Goal: Task Accomplishment & Management: Manage account settings

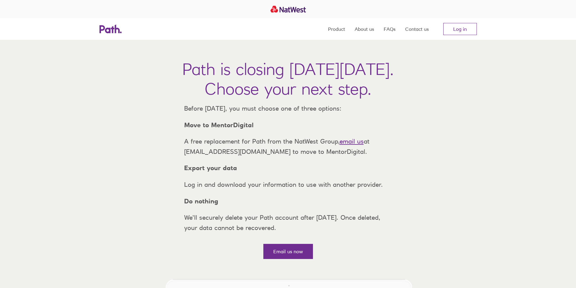
click at [461, 22] on nav "Product About us FAQs Contact us Log in" at bounding box center [402, 29] width 149 height 22
click at [461, 28] on link "Log in" at bounding box center [460, 29] width 34 height 12
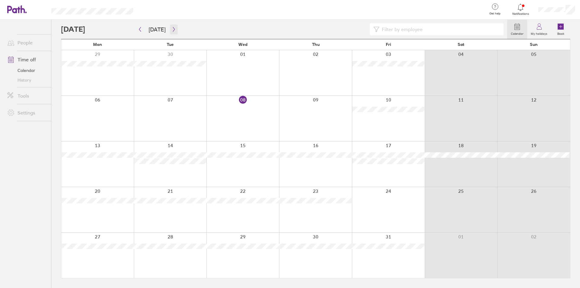
click at [172, 31] on icon "button" at bounding box center [174, 29] width 5 height 5
click at [172, 30] on icon "button" at bounding box center [174, 29] width 5 height 5
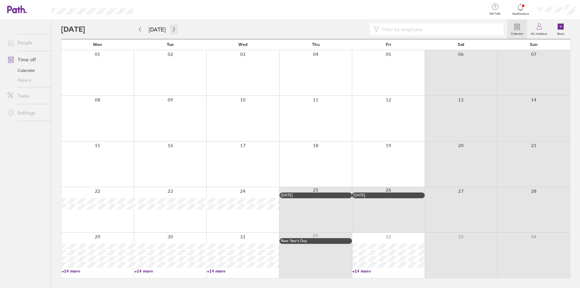
click at [172, 29] on icon "button" at bounding box center [174, 29] width 5 height 5
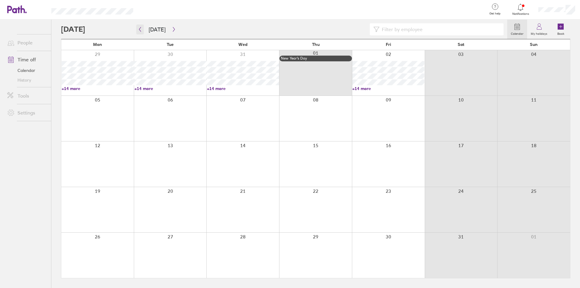
click at [142, 29] on icon "button" at bounding box center [140, 29] width 5 height 5
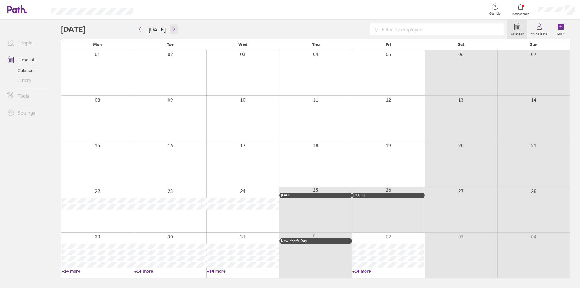
click at [174, 29] on icon "button" at bounding box center [174, 29] width 5 height 5
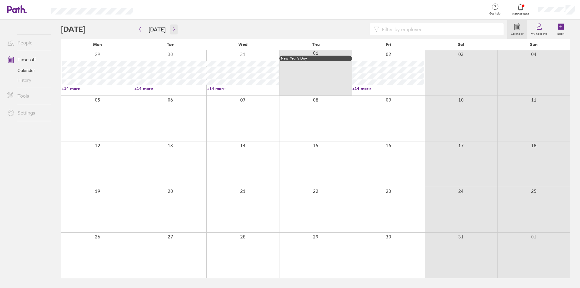
click at [174, 29] on icon "button" at bounding box center [174, 29] width 5 height 5
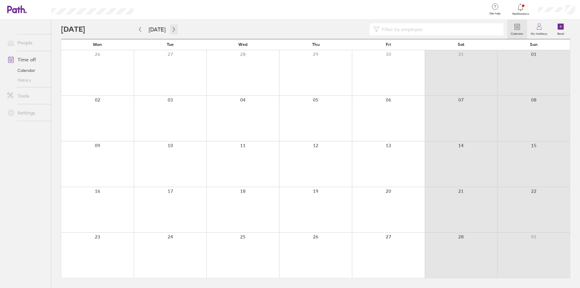
click at [174, 29] on icon "button" at bounding box center [174, 29] width 5 height 5
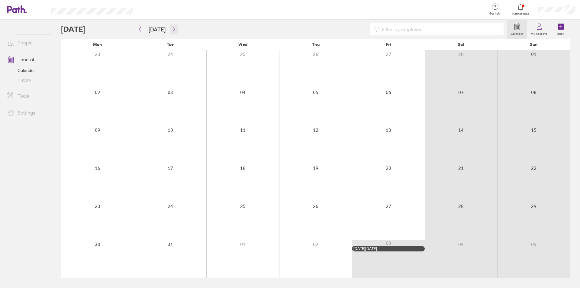
click at [174, 29] on icon "button" at bounding box center [174, 29] width 5 height 5
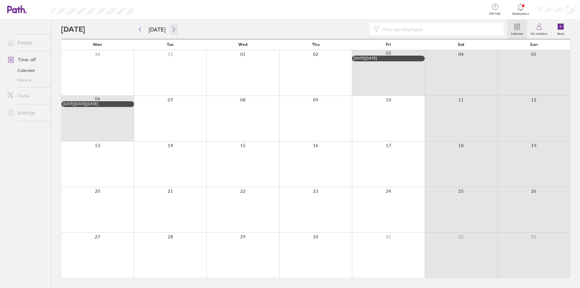
click at [174, 29] on icon "button" at bounding box center [174, 29] width 5 height 5
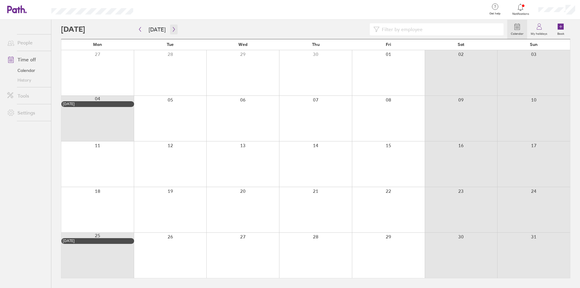
click at [174, 29] on icon "button" at bounding box center [174, 29] width 5 height 5
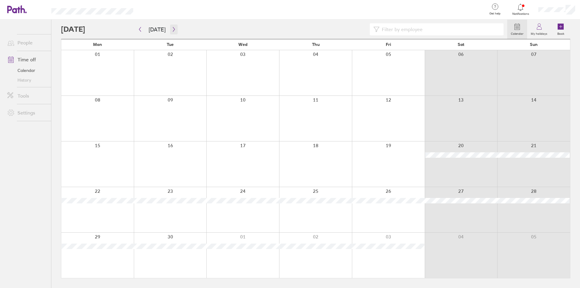
click at [174, 29] on icon "button" at bounding box center [174, 29] width 5 height 5
click at [141, 29] on icon "button" at bounding box center [140, 29] width 5 height 5
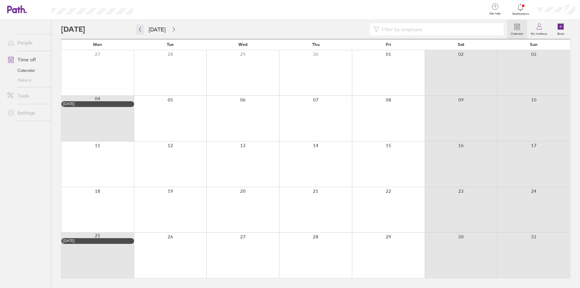
click at [141, 29] on icon "button" at bounding box center [140, 29] width 5 height 5
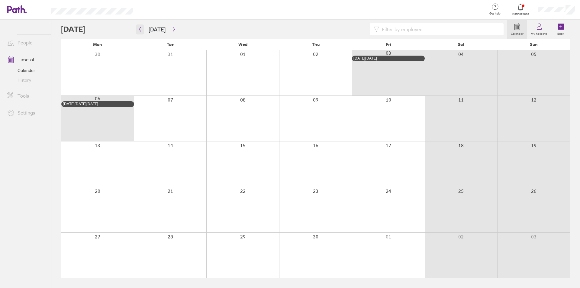
click at [141, 29] on icon "button" at bounding box center [140, 29] width 5 height 5
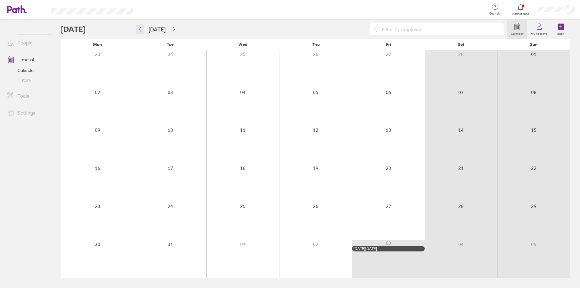
click at [141, 29] on icon "button" at bounding box center [140, 29] width 5 height 5
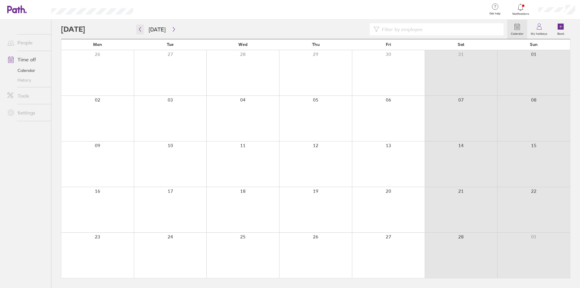
click at [141, 29] on icon "button" at bounding box center [140, 29] width 5 height 5
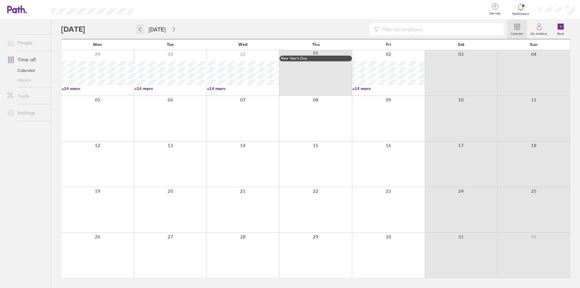
click at [141, 29] on icon "button" at bounding box center [140, 29] width 5 height 5
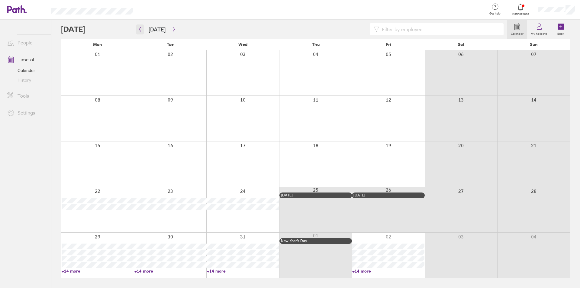
click at [141, 29] on icon "button" at bounding box center [140, 29] width 5 height 5
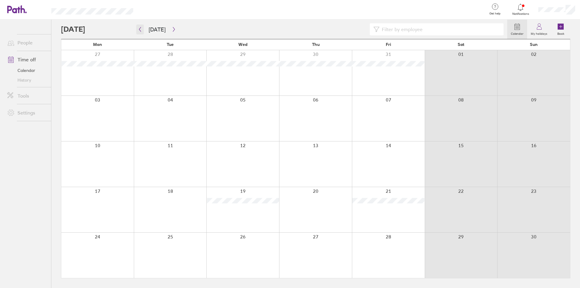
click at [141, 29] on icon "button" at bounding box center [140, 29] width 5 height 5
click at [172, 29] on icon "button" at bounding box center [174, 29] width 5 height 5
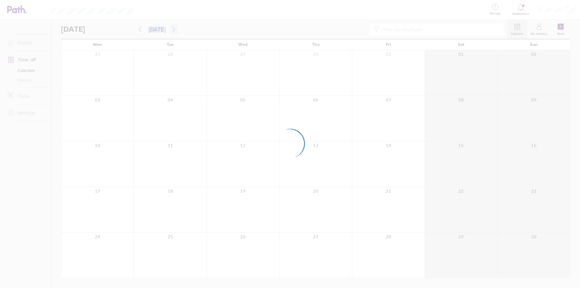
click at [170, 29] on div at bounding box center [290, 144] width 580 height 288
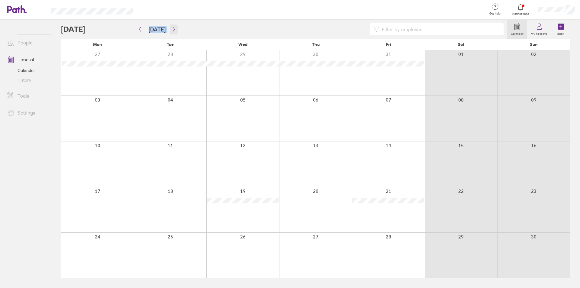
click at [172, 29] on icon "button" at bounding box center [174, 29] width 5 height 5
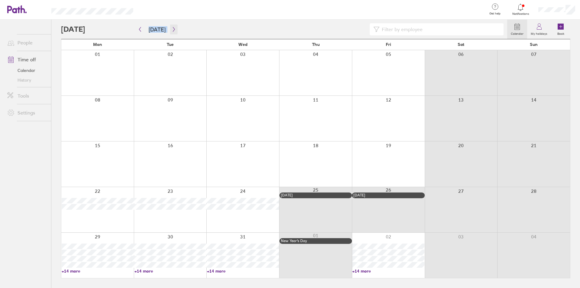
click at [172, 29] on icon "button" at bounding box center [174, 29] width 5 height 5
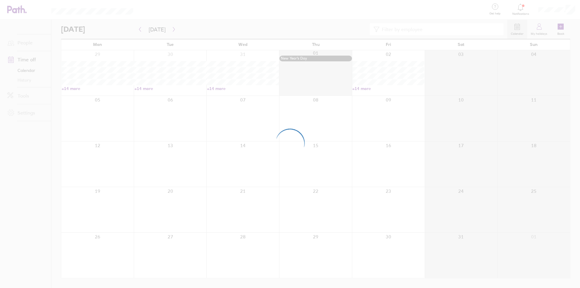
click at [171, 29] on div at bounding box center [290, 144] width 580 height 288
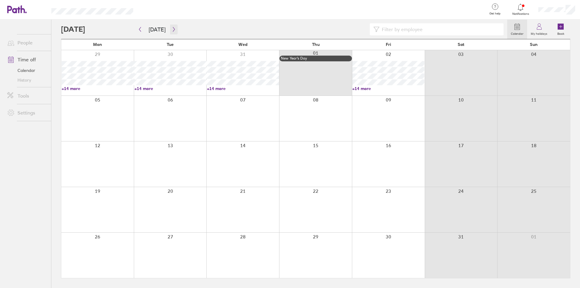
click at [172, 29] on icon "button" at bounding box center [174, 29] width 5 height 5
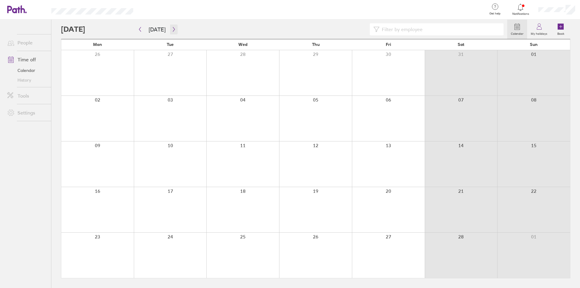
click at [172, 29] on icon "button" at bounding box center [174, 29] width 5 height 5
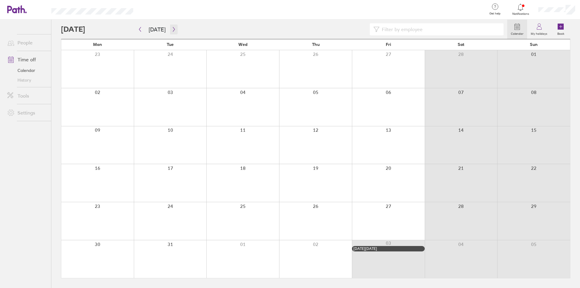
click at [172, 29] on icon "button" at bounding box center [174, 29] width 5 height 5
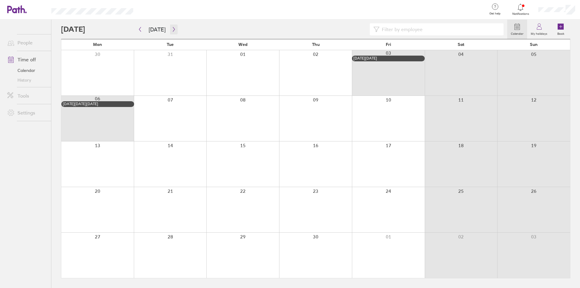
click at [172, 29] on icon "button" at bounding box center [174, 29] width 5 height 5
